Goal: Navigation & Orientation: Find specific page/section

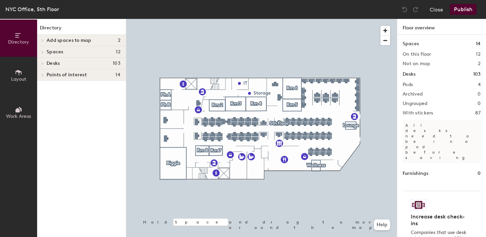
click at [44, 49] on div at bounding box center [41, 51] width 9 height 11
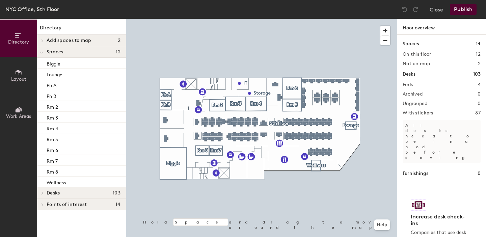
click at [42, 54] on icon at bounding box center [41, 52] width 3 height 3
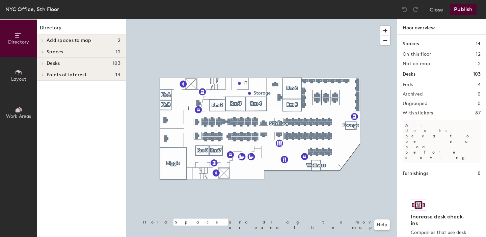
click at [44, 63] on icon at bounding box center [42, 63] width 3 height 3
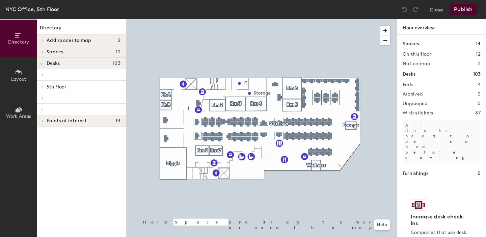
click at [43, 86] on icon at bounding box center [42, 86] width 1 height 3
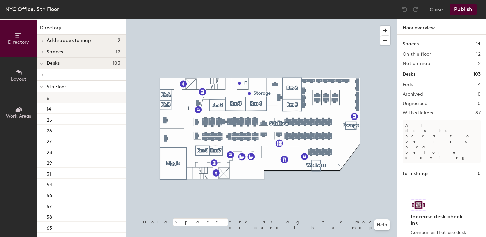
click at [54, 98] on div "6" at bounding box center [81, 97] width 89 height 11
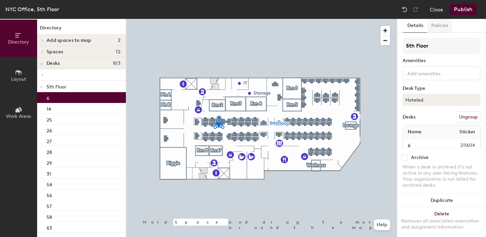
click at [443, 27] on button "Policies" at bounding box center [440, 26] width 25 height 14
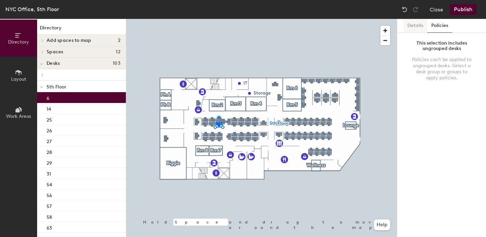
click at [417, 25] on button "Details" at bounding box center [416, 26] width 24 height 14
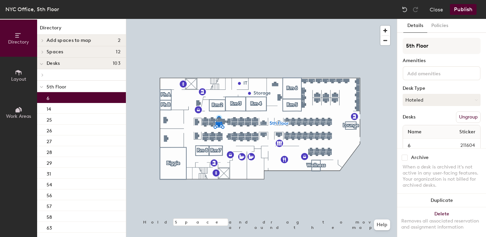
scroll to position [14, 0]
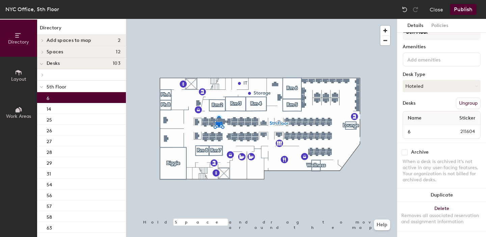
click at [20, 73] on icon at bounding box center [18, 72] width 7 height 7
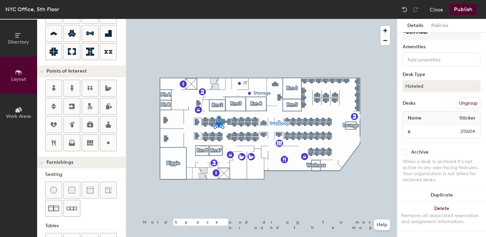
scroll to position [0, 0]
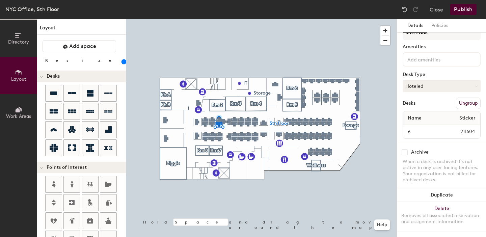
click at [16, 107] on icon at bounding box center [18, 109] width 7 height 7
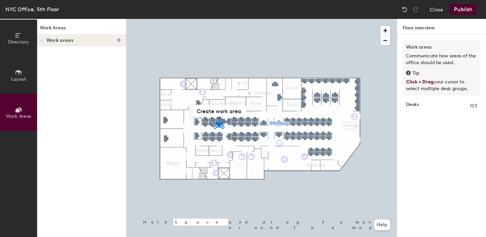
click at [22, 41] on span "Directory" at bounding box center [18, 42] width 21 height 6
